Goal: Transaction & Acquisition: Purchase product/service

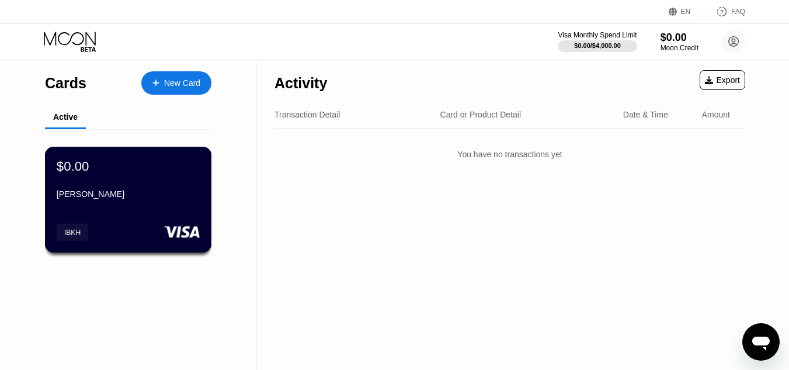
click at [110, 203] on div "Ibrahim Khalid" at bounding box center [128, 196] width 143 height 14
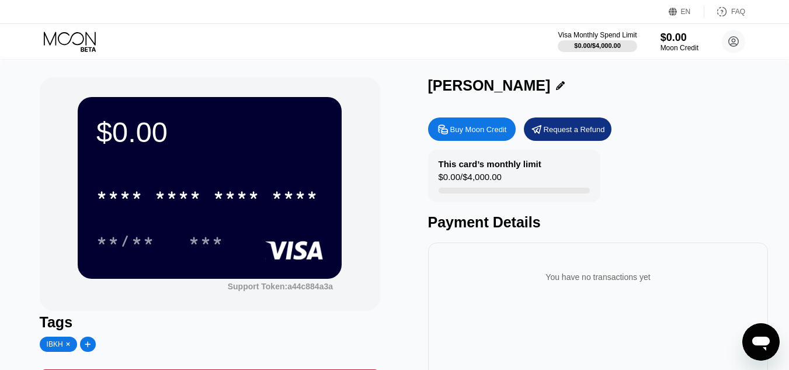
click at [475, 130] on div "Buy Moon Credit" at bounding box center [478, 129] width 57 height 10
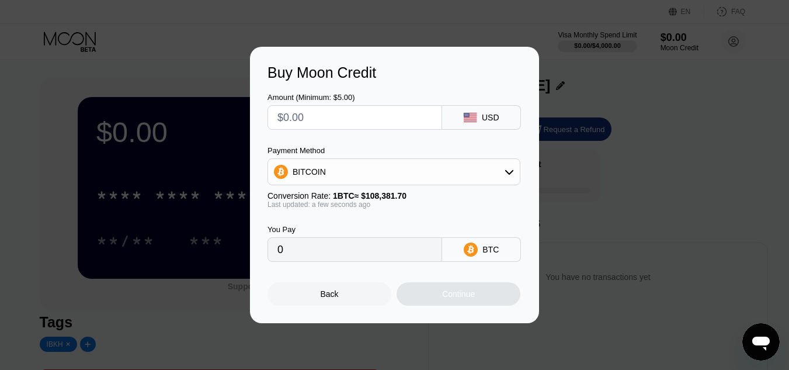
click at [324, 113] on input "text" at bounding box center [354, 117] width 155 height 23
click at [331, 183] on div "BITCOIN" at bounding box center [394, 171] width 252 height 23
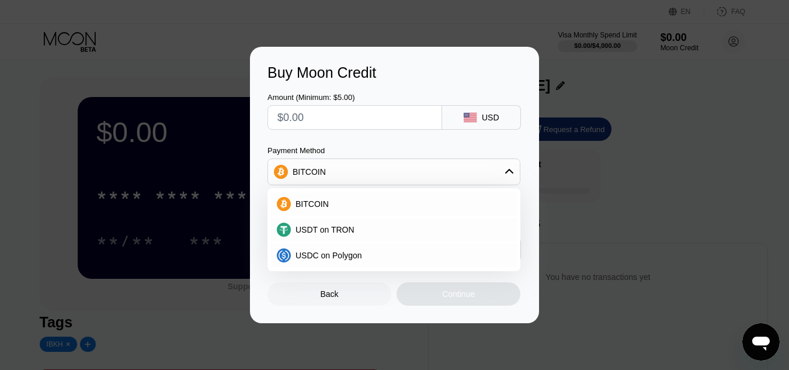
click at [328, 173] on div "BITCOIN" at bounding box center [394, 171] width 252 height 23
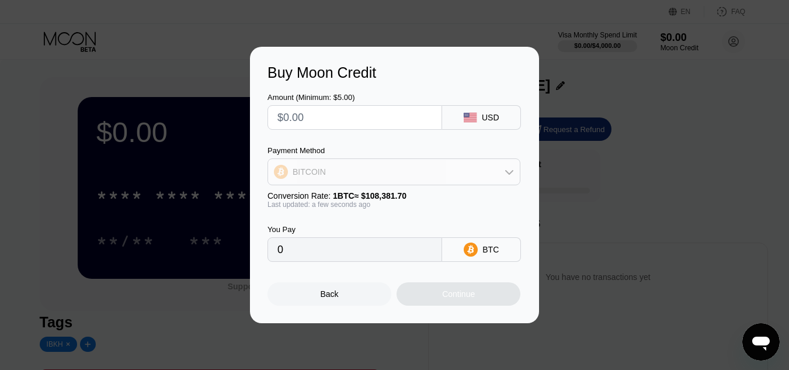
click at [353, 162] on div "BITCOIN" at bounding box center [394, 171] width 252 height 23
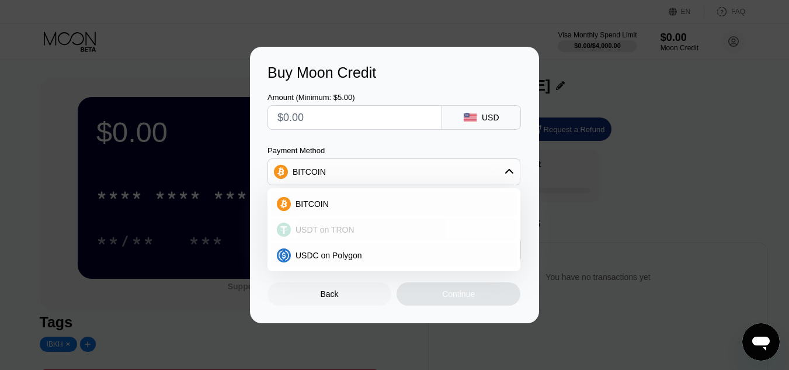
click at [310, 227] on span "USDT on TRON" at bounding box center [324, 229] width 59 height 9
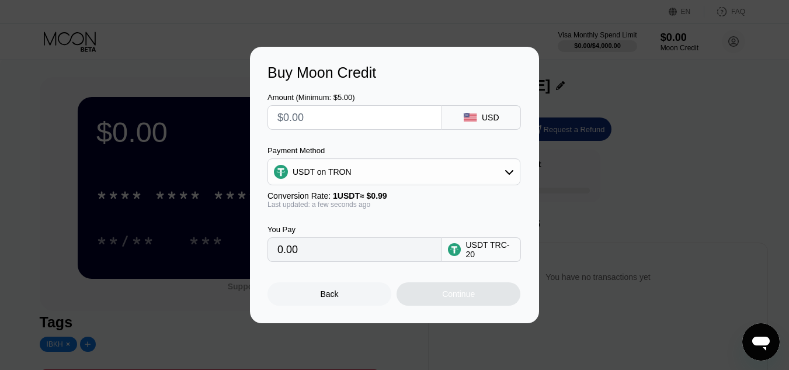
click at [368, 175] on div "USDT on TRON" at bounding box center [394, 171] width 252 height 23
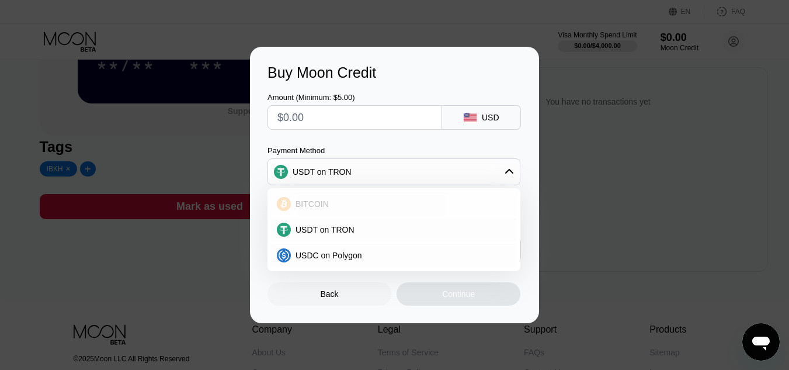
click at [339, 213] on div "BITCOIN" at bounding box center [394, 203] width 246 height 23
type input "0"
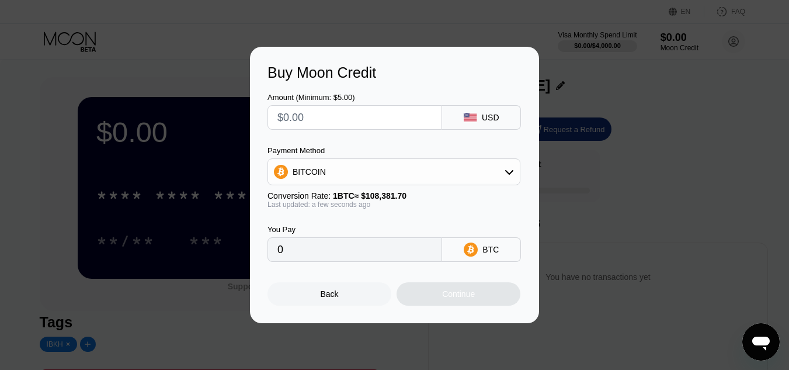
drag, startPoint x: 328, startPoint y: 116, endPoint x: 286, endPoint y: 116, distance: 42.6
click at [286, 116] on input "text" at bounding box center [354, 117] width 155 height 23
type input "$5"
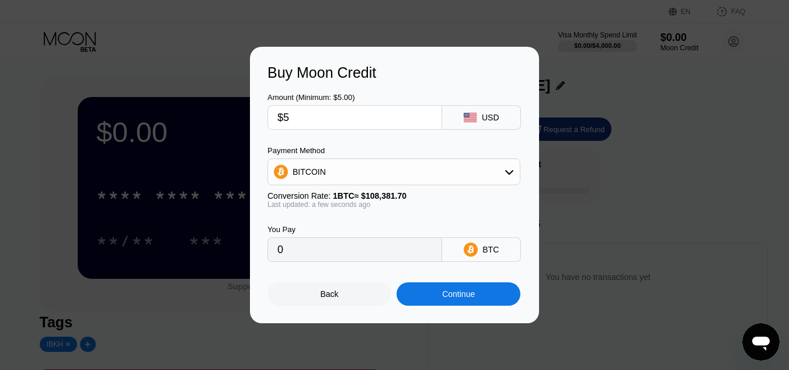
type input "0.00004614"
type input "$5"
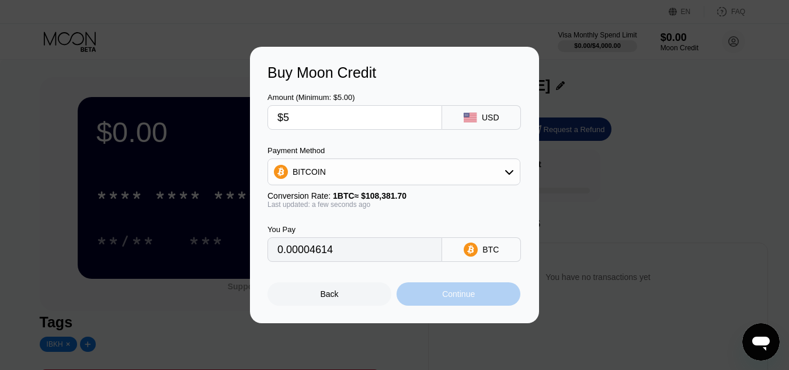
click at [468, 298] on div "Continue" at bounding box center [458, 293] width 33 height 9
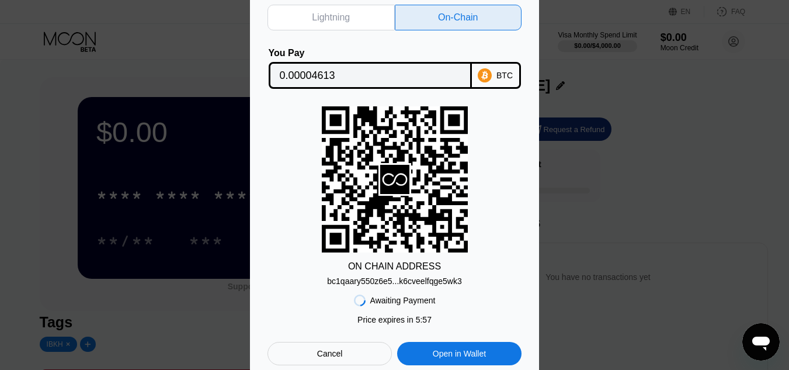
click at [412, 284] on div "bc1qaary550z6e5...k6cveelfqge5wk3" at bounding box center [394, 280] width 134 height 9
drag, startPoint x: 367, startPoint y: 77, endPoint x: 353, endPoint y: 77, distance: 14.6
click at [367, 77] on input "0.00004613" at bounding box center [370, 75] width 181 height 23
click at [452, 352] on div "Open in Wallet" at bounding box center [459, 353] width 53 height 11
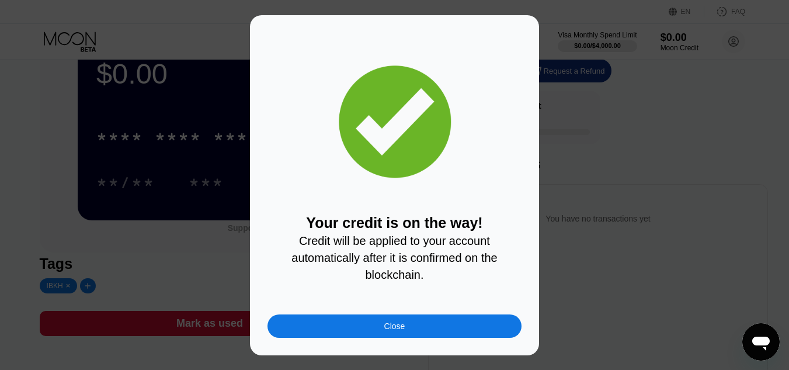
click at [416, 329] on div "Close" at bounding box center [394, 325] width 254 height 23
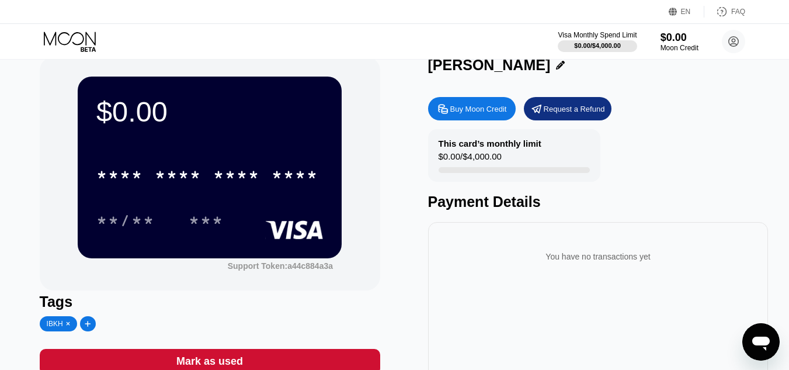
scroll to position [0, 0]
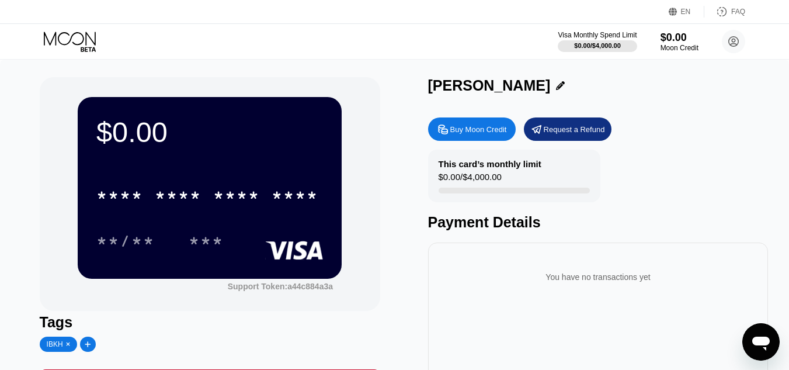
click at [667, 46] on div "Moon Credit" at bounding box center [679, 48] width 38 height 8
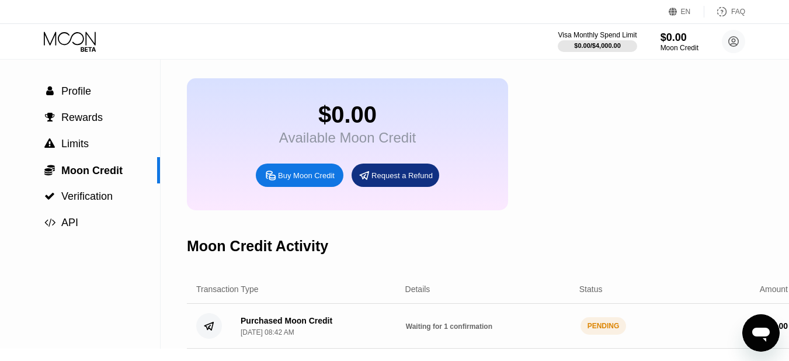
scroll to position [58, 0]
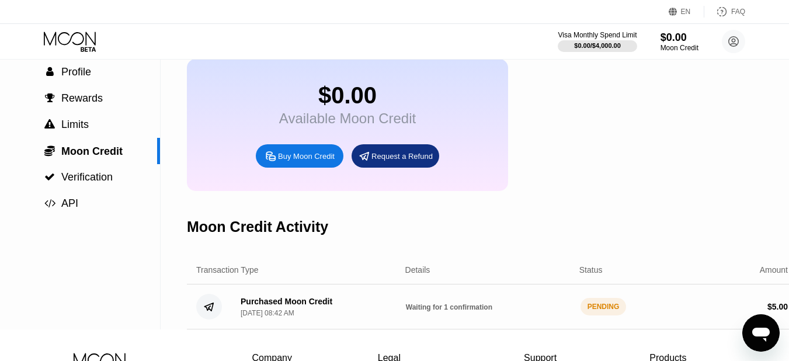
click at [309, 161] on div "Buy Moon Credit" at bounding box center [306, 156] width 57 height 10
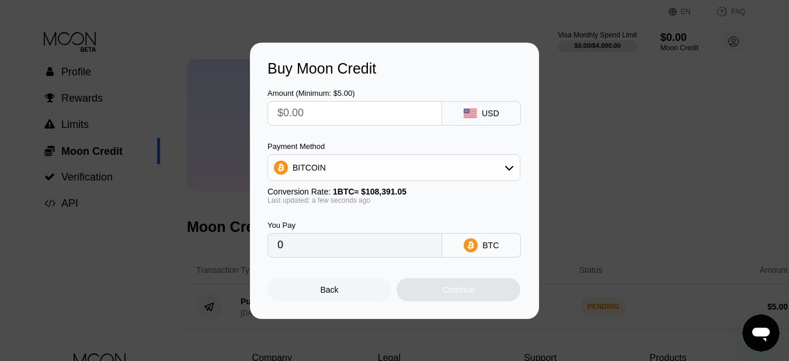
click at [624, 208] on div "Buy Moon Credit Amount (Minimum: $5.00) USD Payment Method BITCOIN Conversion R…" at bounding box center [394, 181] width 789 height 276
click at [669, 309] on div "Buy Moon Credit Amount (Minimum: $5.00) USD Payment Method BITCOIN Conversion R…" at bounding box center [394, 181] width 789 height 276
click at [601, 330] on div at bounding box center [399, 185] width 798 height 370
click at [205, 96] on div "Buy Moon Credit Amount (Minimum: $5.00) USD Payment Method BITCOIN Conversion R…" at bounding box center [394, 181] width 789 height 276
click at [320, 300] on div "Back" at bounding box center [329, 289] width 124 height 23
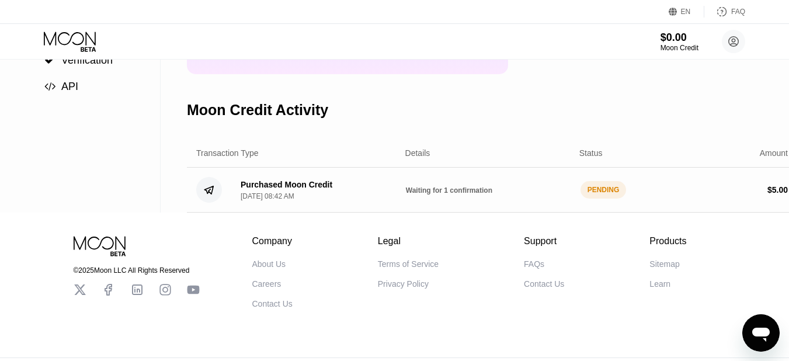
scroll to position [175, 8]
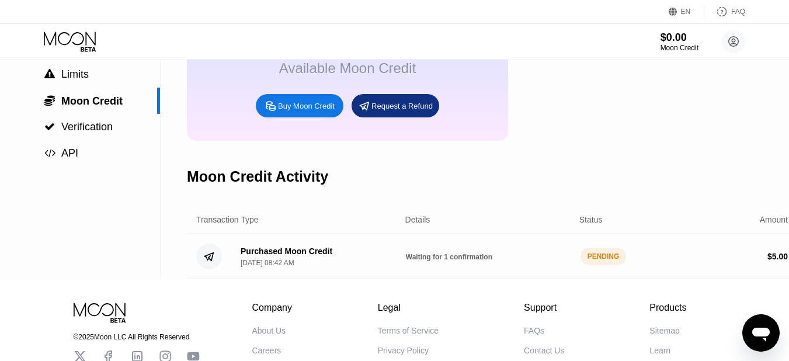
scroll to position [175, 0]
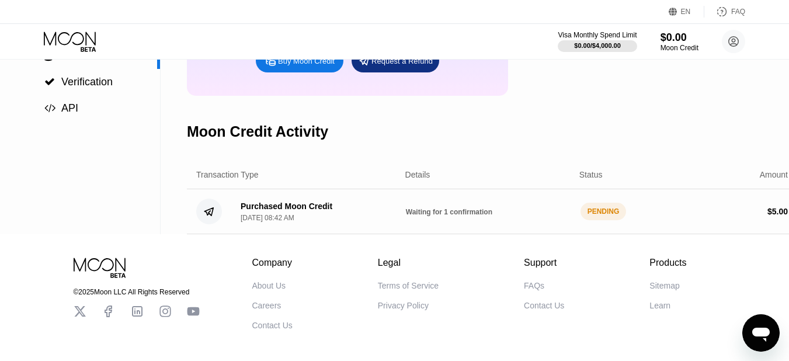
scroll to position [215, 0]
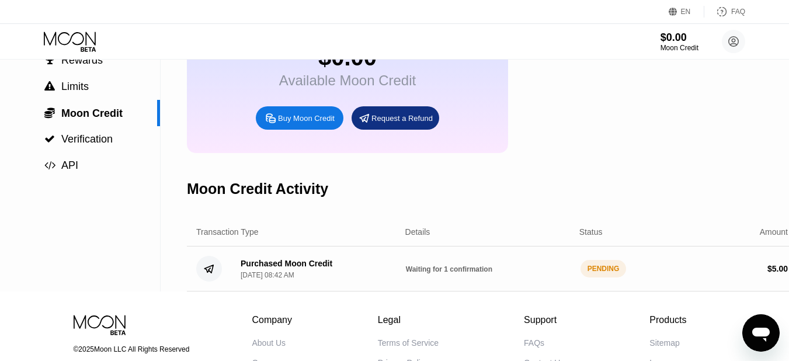
scroll to position [117, 0]
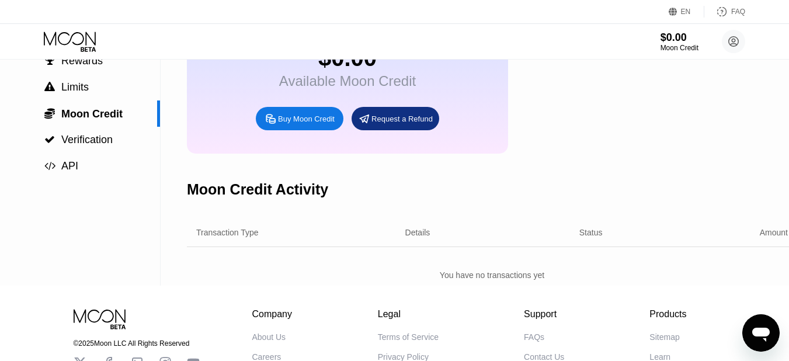
scroll to position [175, 0]
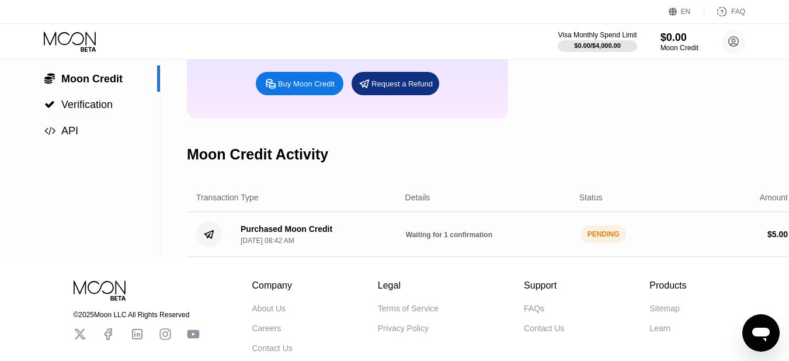
scroll to position [58, 0]
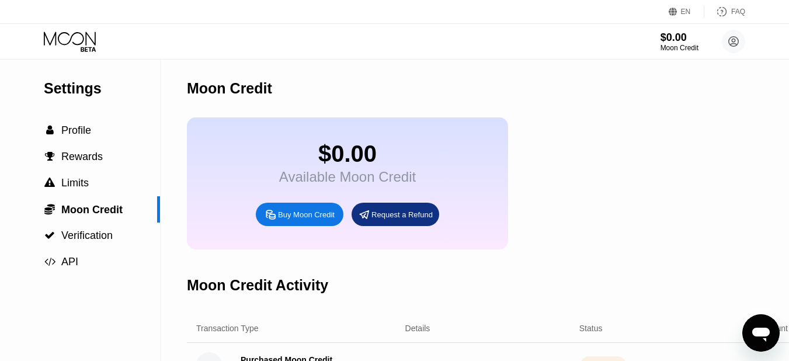
scroll to position [175, 0]
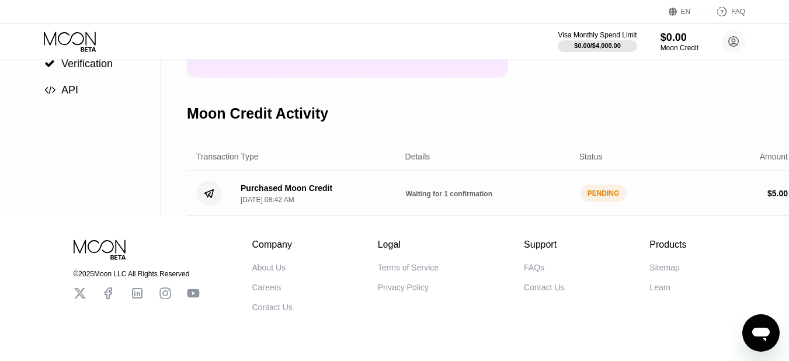
scroll to position [175, 0]
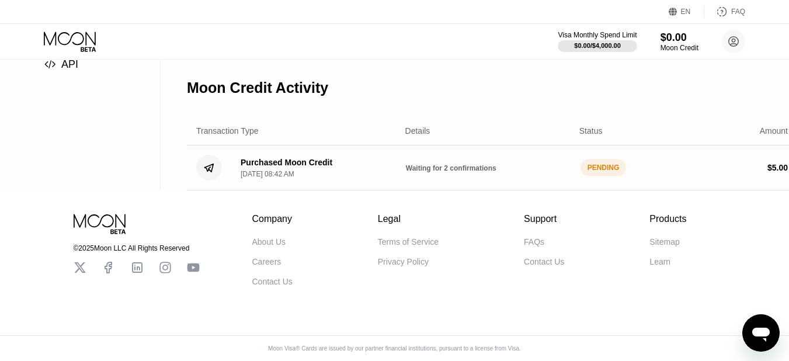
scroll to position [157, 0]
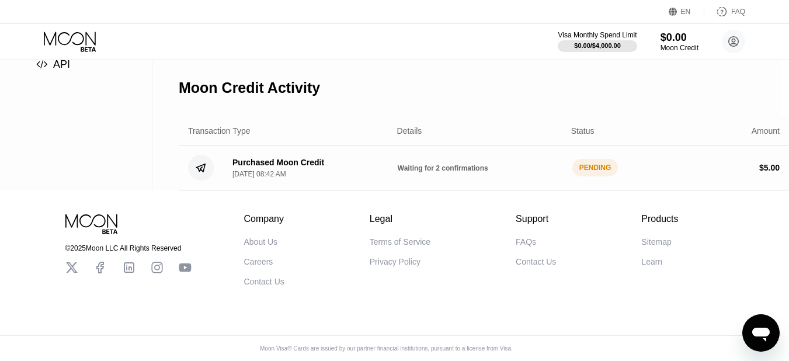
click at [338, 158] on div "Purchased Moon Credit [DATE] 08:42 AM" at bounding box center [305, 168] width 165 height 20
click at [289, 158] on div "Purchased Moon Credit" at bounding box center [278, 162] width 92 height 9
click at [419, 164] on span "Waiting for 2 confirmations" at bounding box center [443, 168] width 91 height 8
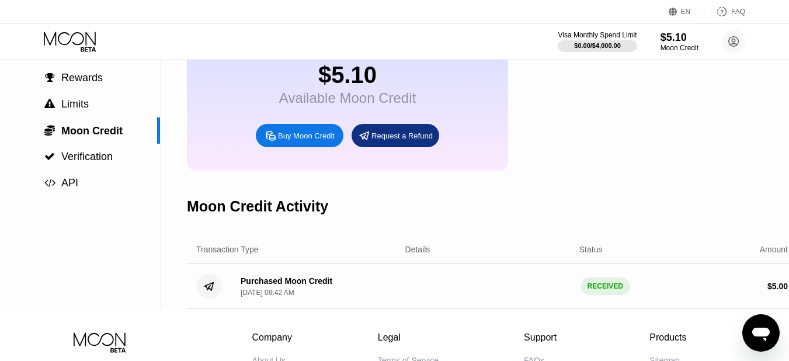
scroll to position [58, 0]
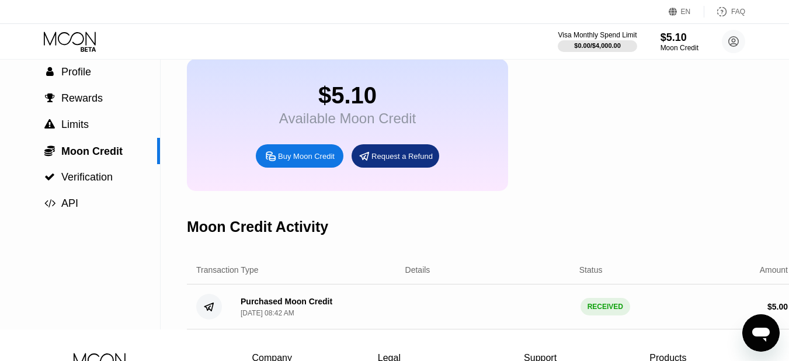
click at [304, 161] on div "Buy Moon Credit" at bounding box center [306, 156] width 57 height 10
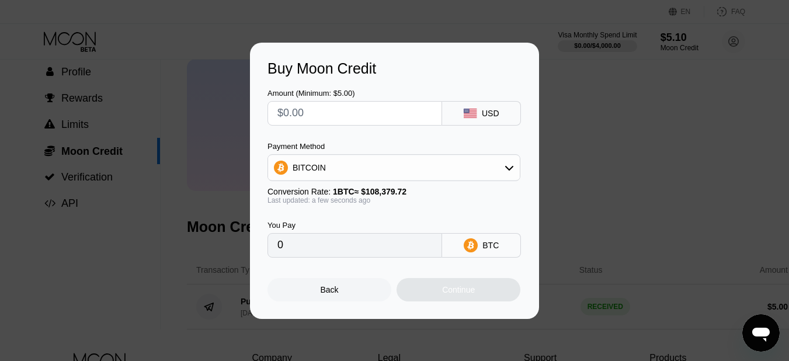
click at [373, 111] on input "text" at bounding box center [354, 113] width 155 height 23
click at [630, 195] on div "Buy Moon Credit Amount (Minimum: $5.00) USD Payment Method BITCOIN Conversion R…" at bounding box center [394, 181] width 789 height 276
click at [58, 116] on div "Buy Moon Credit Amount (Minimum: $5.00) USD Payment Method BITCOIN Conversion R…" at bounding box center [394, 181] width 789 height 276
click at [335, 293] on div "Back" at bounding box center [330, 289] width 18 height 9
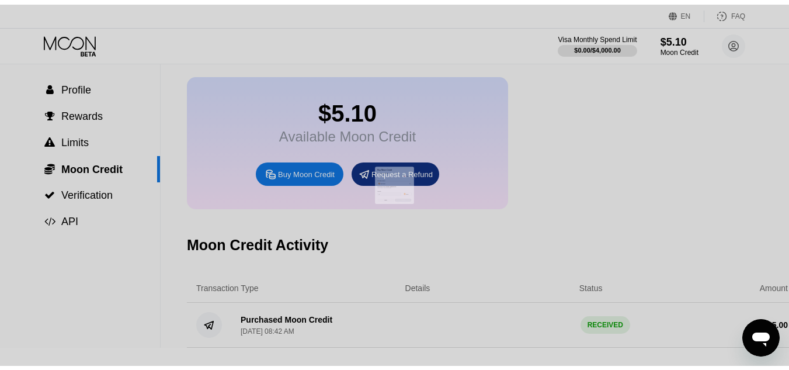
scroll to position [0, 0]
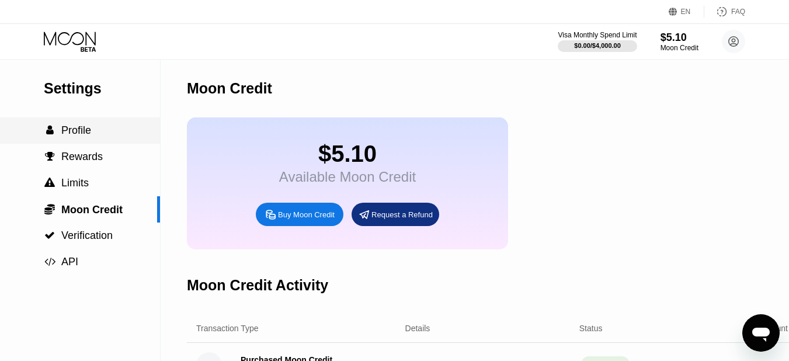
click at [86, 142] on div " Profile" at bounding box center [80, 130] width 160 height 26
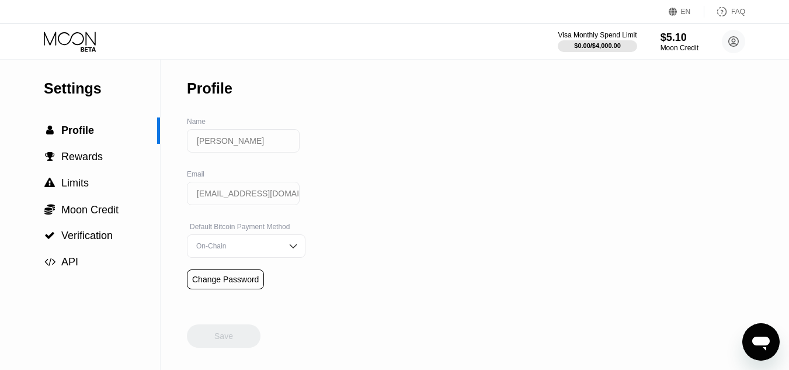
click at [233, 152] on input "[PERSON_NAME]" at bounding box center [243, 140] width 113 height 23
click at [64, 46] on icon at bounding box center [71, 42] width 54 height 20
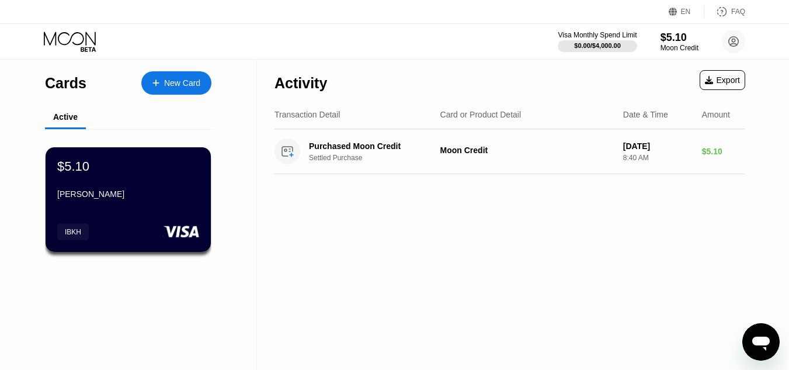
click at [88, 186] on div "$5.10 Ibrahim Khalid" at bounding box center [128, 181] width 142 height 44
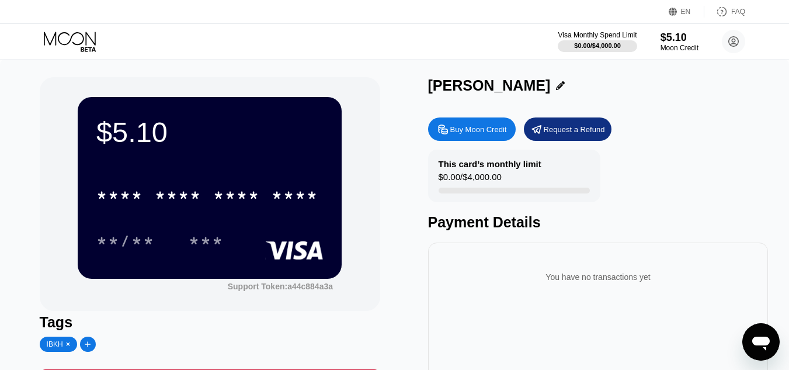
click at [232, 166] on div "$5.10 * * * * * * * * * * * * **** **/** ***" at bounding box center [210, 187] width 264 height 181
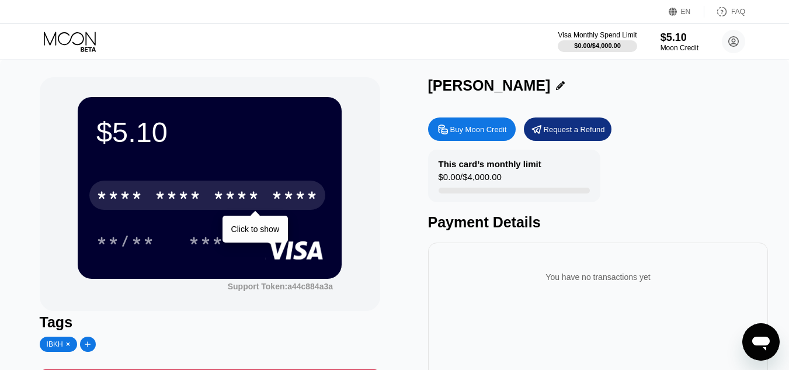
click at [186, 200] on div "* * * *" at bounding box center [178, 196] width 47 height 19
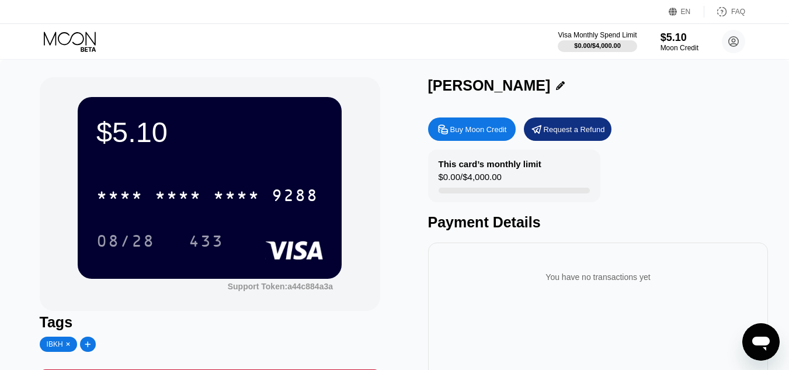
click at [161, 215] on div "* * * * * * * * * * * * 9288 08/28 433" at bounding box center [209, 206] width 227 height 69
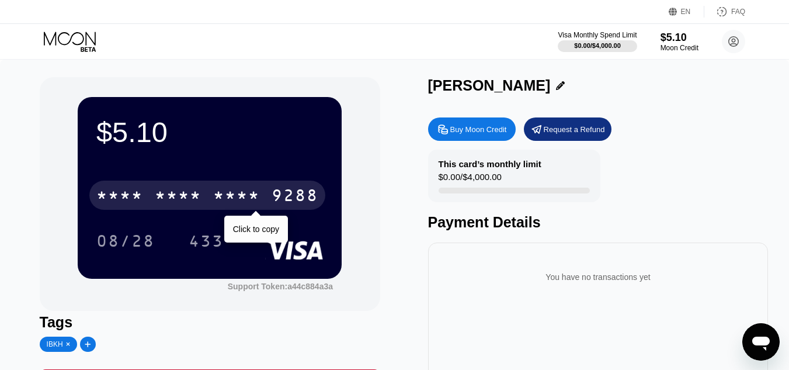
click at [168, 199] on div "* * * *" at bounding box center [178, 196] width 47 height 19
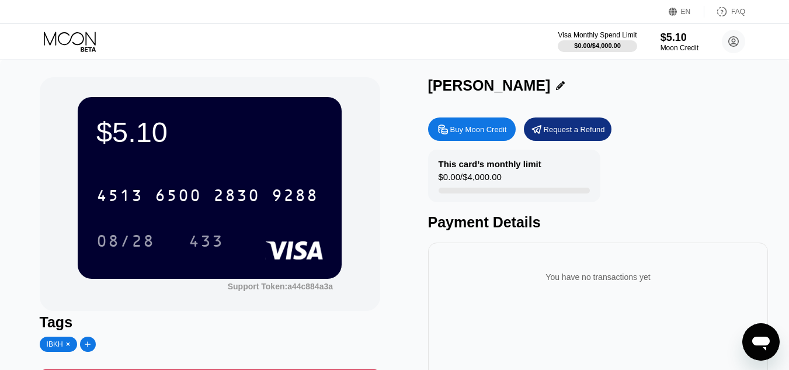
click at [224, 148] on div "$5.10" at bounding box center [209, 132] width 227 height 33
drag, startPoint x: 186, startPoint y: 169, endPoint x: 186, endPoint y: 196, distance: 26.9
click at [186, 170] on div "$5.10 4513 6500 2830 9288 08/28 433" at bounding box center [210, 187] width 264 height 181
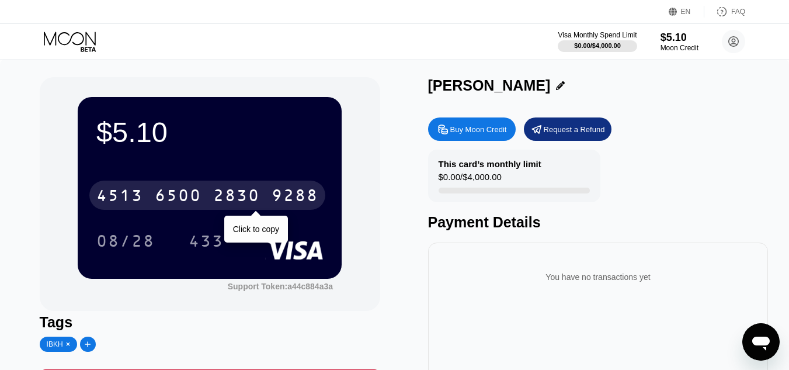
click at [186, 202] on div "6500" at bounding box center [178, 196] width 47 height 19
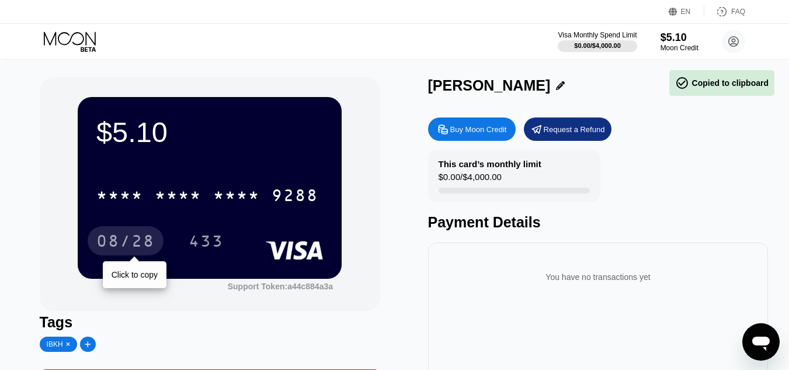
click at [147, 240] on div "08/28" at bounding box center [125, 242] width 58 height 19
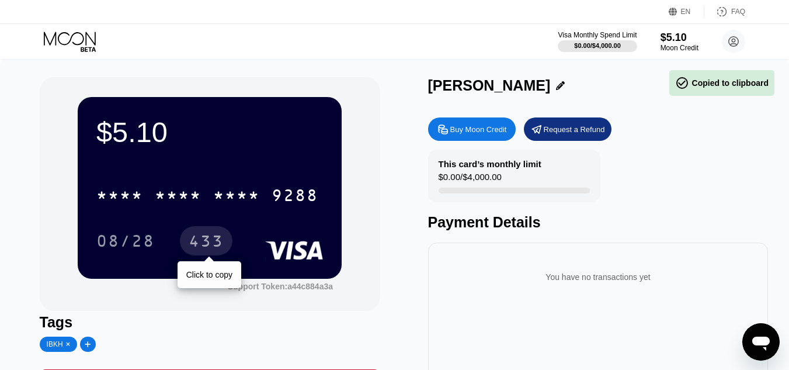
click at [189, 248] on div "433" at bounding box center [206, 242] width 35 height 19
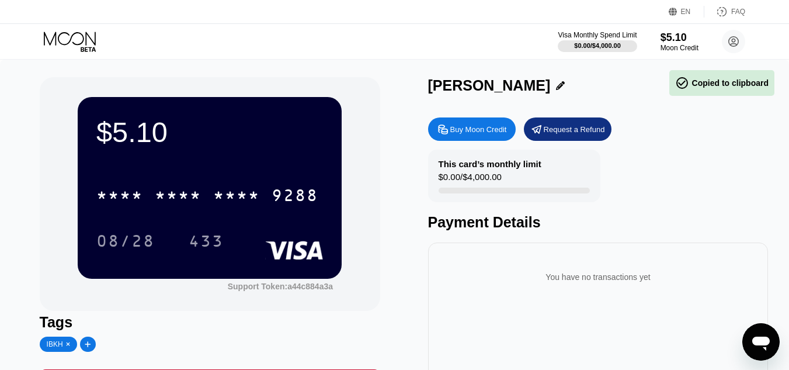
click at [128, 120] on div "$5.10" at bounding box center [209, 132] width 227 height 33
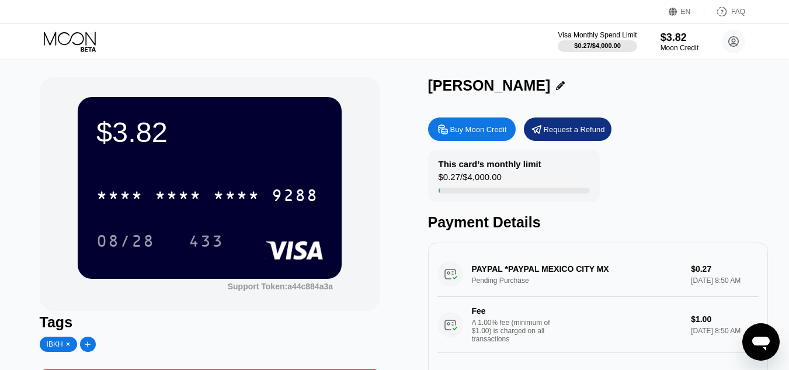
scroll to position [58, 0]
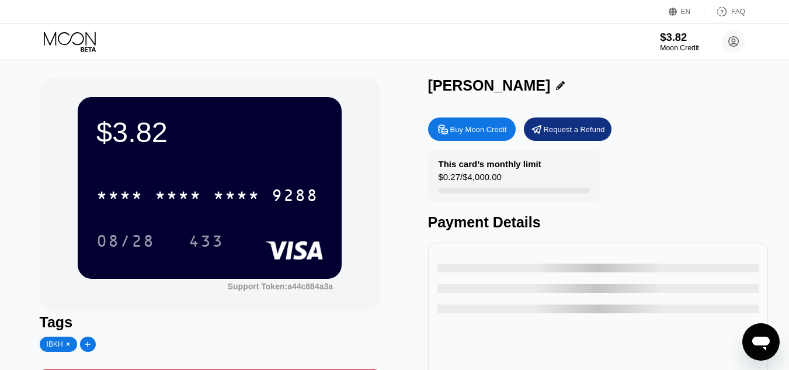
click at [676, 46] on div "Moon Credit" at bounding box center [679, 48] width 39 height 8
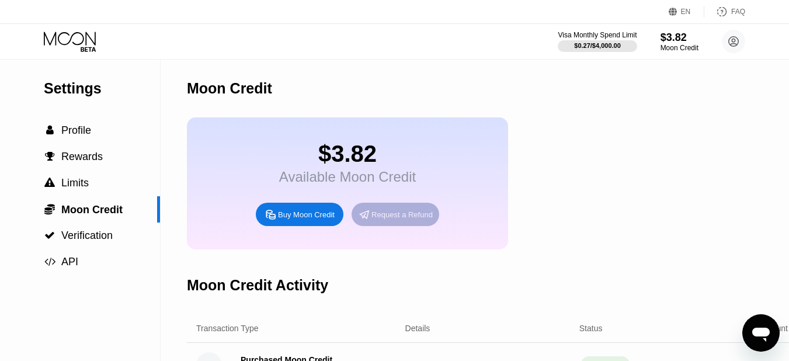
click at [394, 220] on div "Request a Refund" at bounding box center [401, 215] width 61 height 10
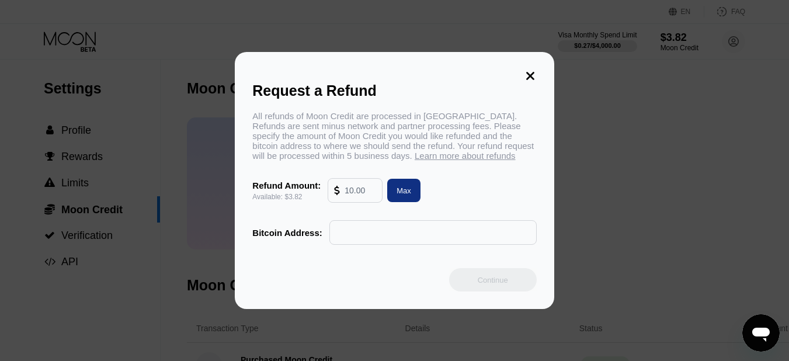
click at [361, 199] on input "text" at bounding box center [361, 190] width 32 height 23
drag, startPoint x: 363, startPoint y: 199, endPoint x: 325, endPoint y: 203, distance: 38.8
click at [325, 203] on div "Refund Amount: Available: $3.82 Max" at bounding box center [394, 190] width 284 height 25
drag, startPoint x: 419, startPoint y: 187, endPoint x: 409, endPoint y: 192, distance: 11.2
click at [419, 187] on div "Max" at bounding box center [403, 190] width 33 height 23
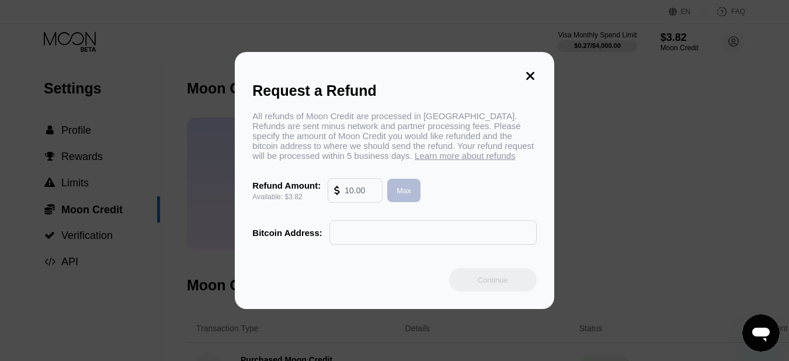
type input "3.82"
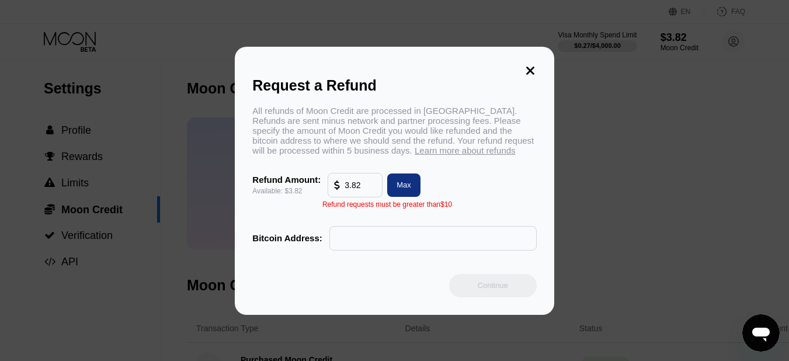
click at [383, 237] on input "text" at bounding box center [433, 238] width 194 height 23
click at [520, 60] on div "Request a Refund All refunds of Moon Credit are processed in Bitcoin. Refunds a…" at bounding box center [394, 181] width 319 height 268
click at [541, 55] on div "Request a Refund All refunds of Moon Credit are processed in Bitcoin. Refunds a…" at bounding box center [394, 181] width 319 height 268
click at [528, 67] on icon at bounding box center [530, 71] width 8 height 8
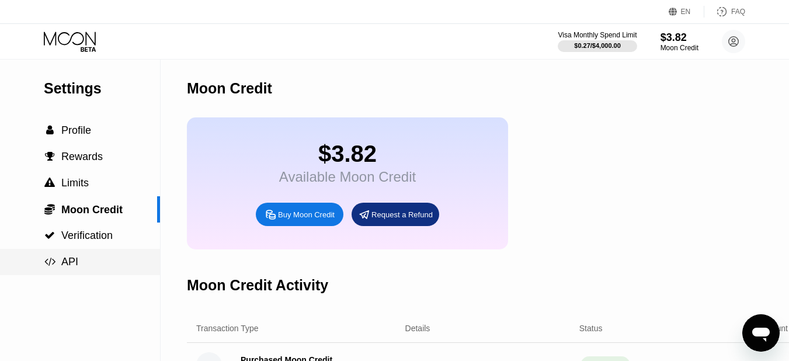
click at [91, 253] on div " API" at bounding box center [80, 262] width 160 height 26
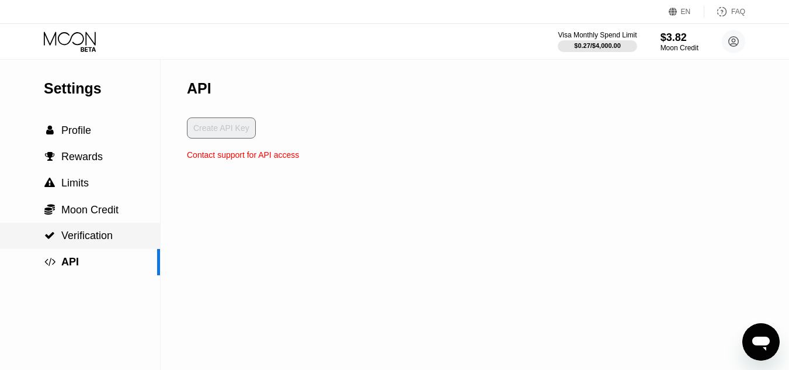
click at [92, 241] on span "Verification" at bounding box center [86, 235] width 51 height 12
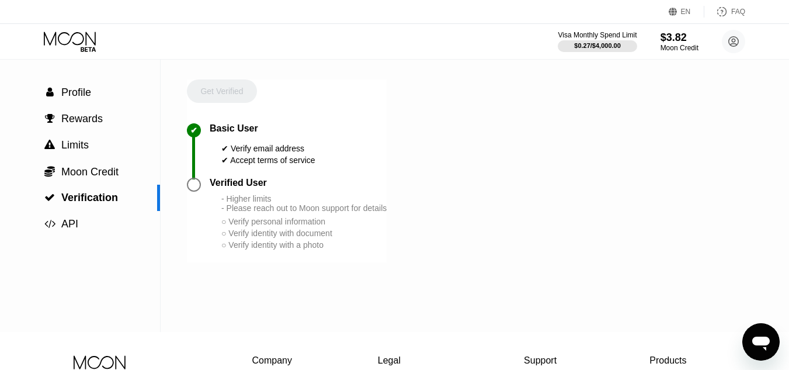
scroll to position [58, 0]
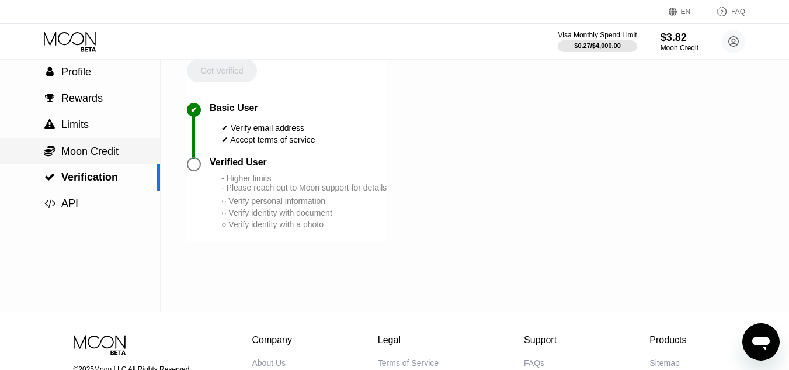
click at [85, 145] on div " Moon Credit" at bounding box center [80, 151] width 160 height 26
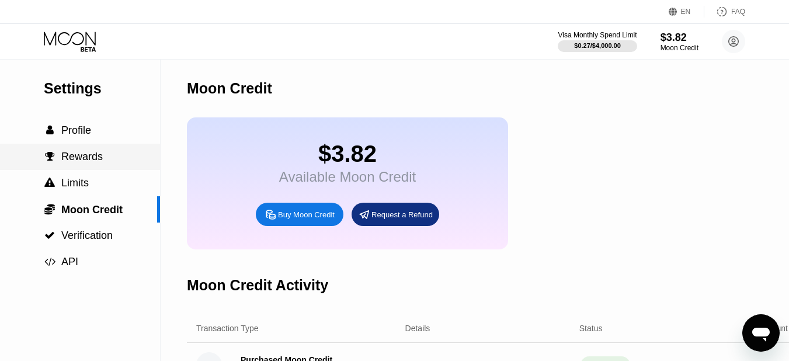
click at [74, 162] on span "Rewards" at bounding box center [81, 157] width 41 height 12
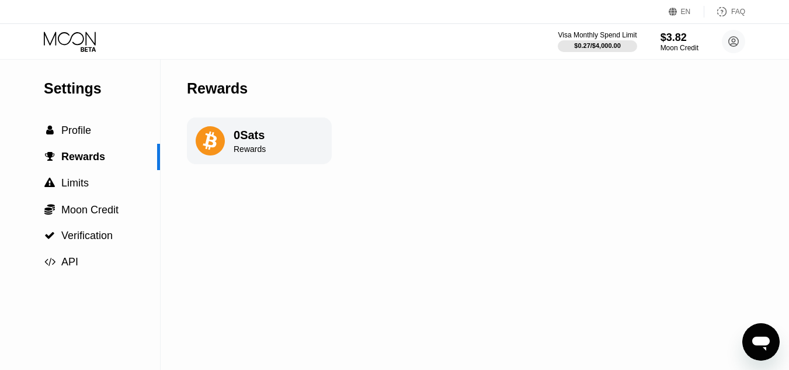
click at [252, 138] on div "0 Sats" at bounding box center [250, 134] width 32 height 13
click at [58, 128] on div " Profile" at bounding box center [67, 130] width 47 height 12
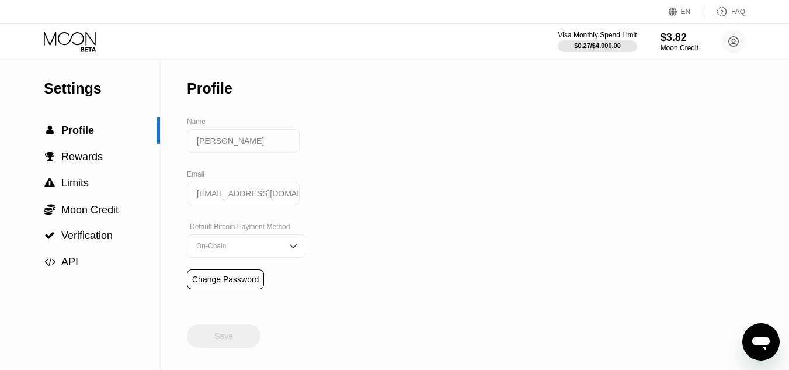
click at [236, 136] on input "[PERSON_NAME]" at bounding box center [243, 140] width 113 height 23
click at [240, 146] on input "[PERSON_NAME]" at bounding box center [243, 140] width 113 height 23
click at [238, 250] on div "On-Chain" at bounding box center [237, 246] width 88 height 8
click at [330, 220] on div "Settings  Profile  Rewards  Limits  Moon Credit  Verification  API Profil…" at bounding box center [394, 215] width 789 height 310
click at [259, 248] on div "On-Chain" at bounding box center [237, 246] width 88 height 8
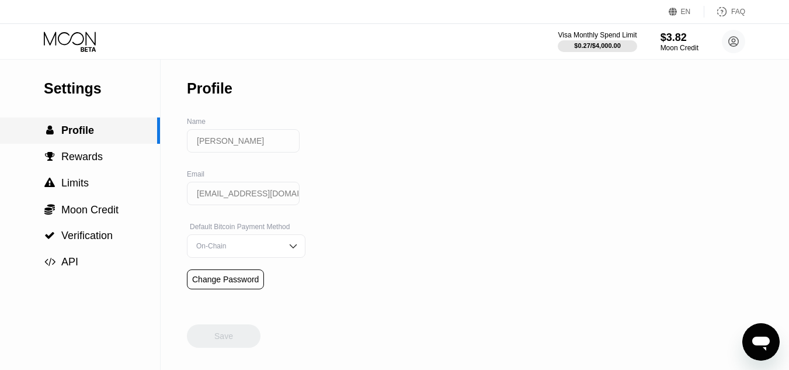
click at [71, 126] on span "Profile" at bounding box center [77, 130] width 33 height 12
click at [78, 127] on span "Profile" at bounding box center [77, 130] width 33 height 12
click at [683, 47] on div "Moon Credit" at bounding box center [679, 48] width 39 height 8
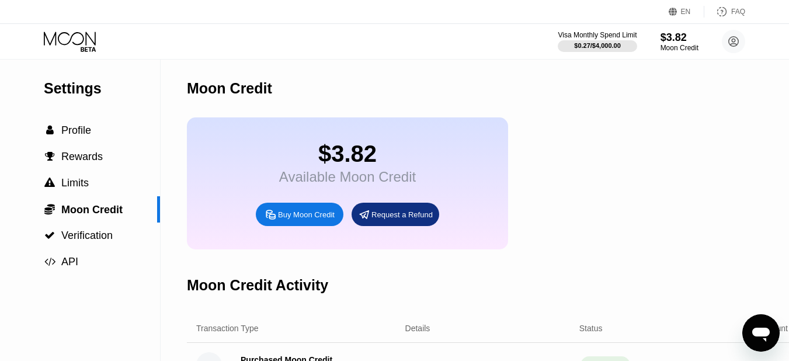
click at [72, 41] on icon at bounding box center [71, 42] width 54 height 20
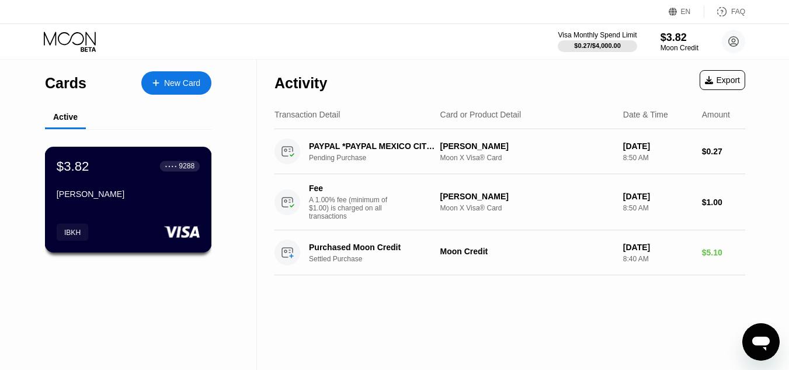
click at [137, 203] on div "[PERSON_NAME]" at bounding box center [128, 196] width 143 height 14
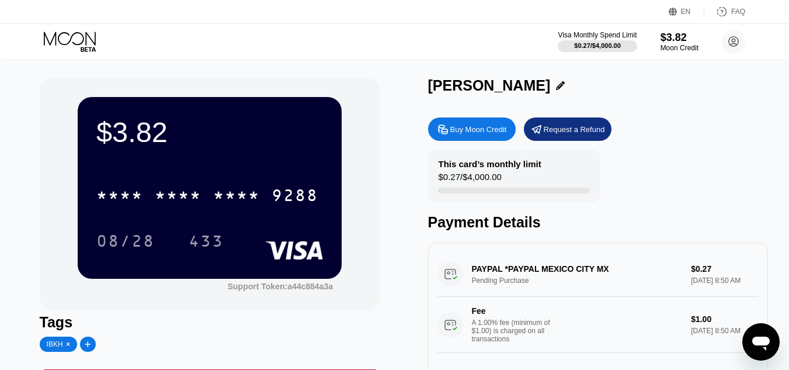
drag, startPoint x: 315, startPoint y: 133, endPoint x: 319, endPoint y: 128, distance: 6.6
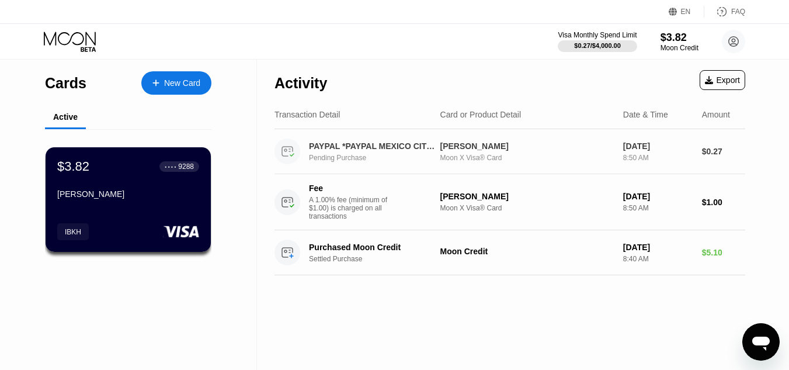
click at [378, 159] on div "Pending Purchase" at bounding box center [379, 158] width 141 height 8
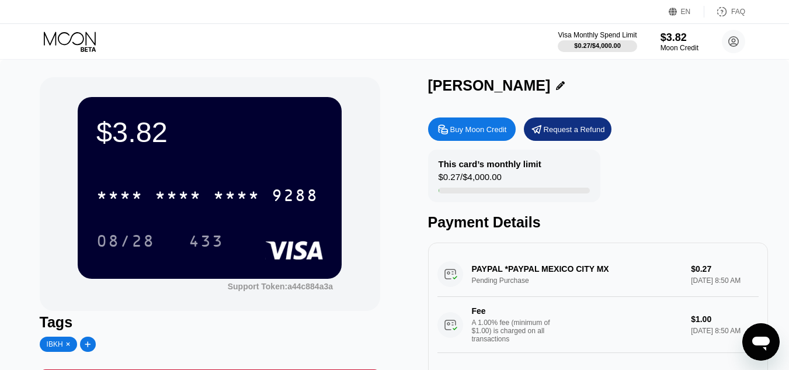
scroll to position [58, 0]
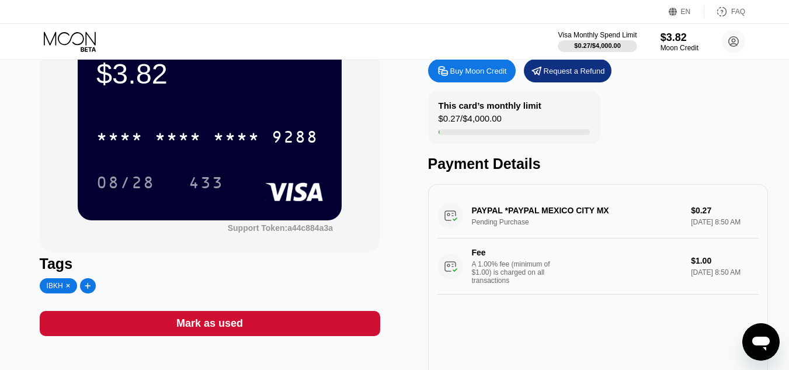
click at [613, 219] on div "PAYPAL *PAYPAL MEXICO CITY MX Pending Purchase $0.27 Sep 26, 2025 8:50 AM Fee A…" at bounding box center [598, 243] width 322 height 101
click at [559, 217] on div "PAYPAL *PAYPAL MEXICO CITY MX Pending Purchase $0.27 Sep 26, 2025 8:50 AM Fee A…" at bounding box center [598, 243] width 322 height 101
drag, startPoint x: 558, startPoint y: 197, endPoint x: 565, endPoint y: 185, distance: 13.3
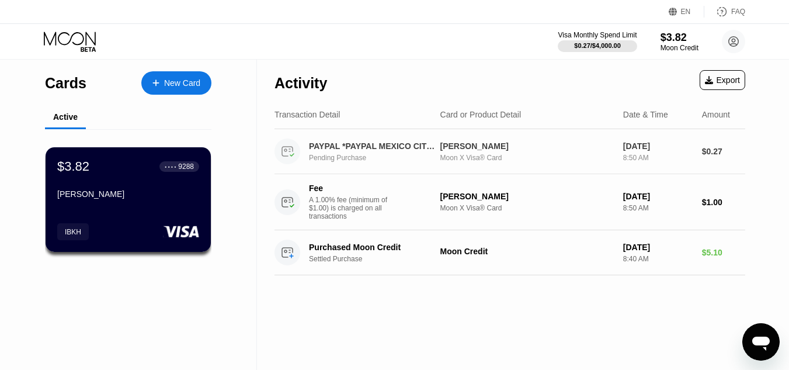
click at [471, 162] on div "Moon X Visa® Card" at bounding box center [526, 158] width 173 height 8
click at [461, 253] on div "Moon Credit" at bounding box center [526, 250] width 173 height 9
click at [712, 79] on icon at bounding box center [709, 80] width 8 height 8
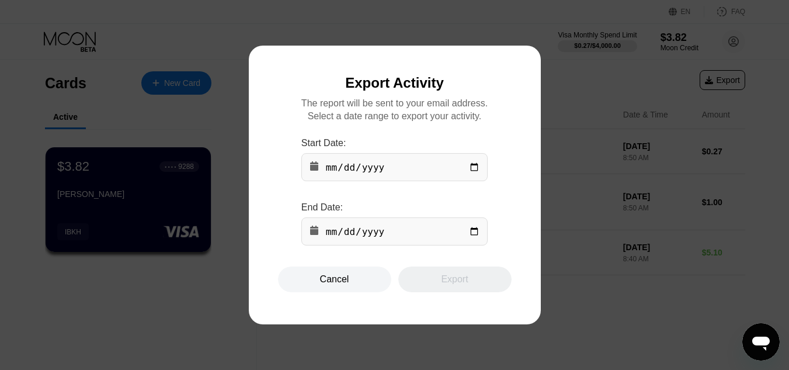
click at [608, 146] on div at bounding box center [399, 185] width 798 height 370
drag, startPoint x: 186, startPoint y: 100, endPoint x: 326, endPoint y: 207, distance: 176.6
click at [204, 116] on div at bounding box center [399, 185] width 798 height 370
click at [350, 284] on div "Cancel" at bounding box center [334, 279] width 113 height 26
